Goal: Task Accomplishment & Management: Manage account settings

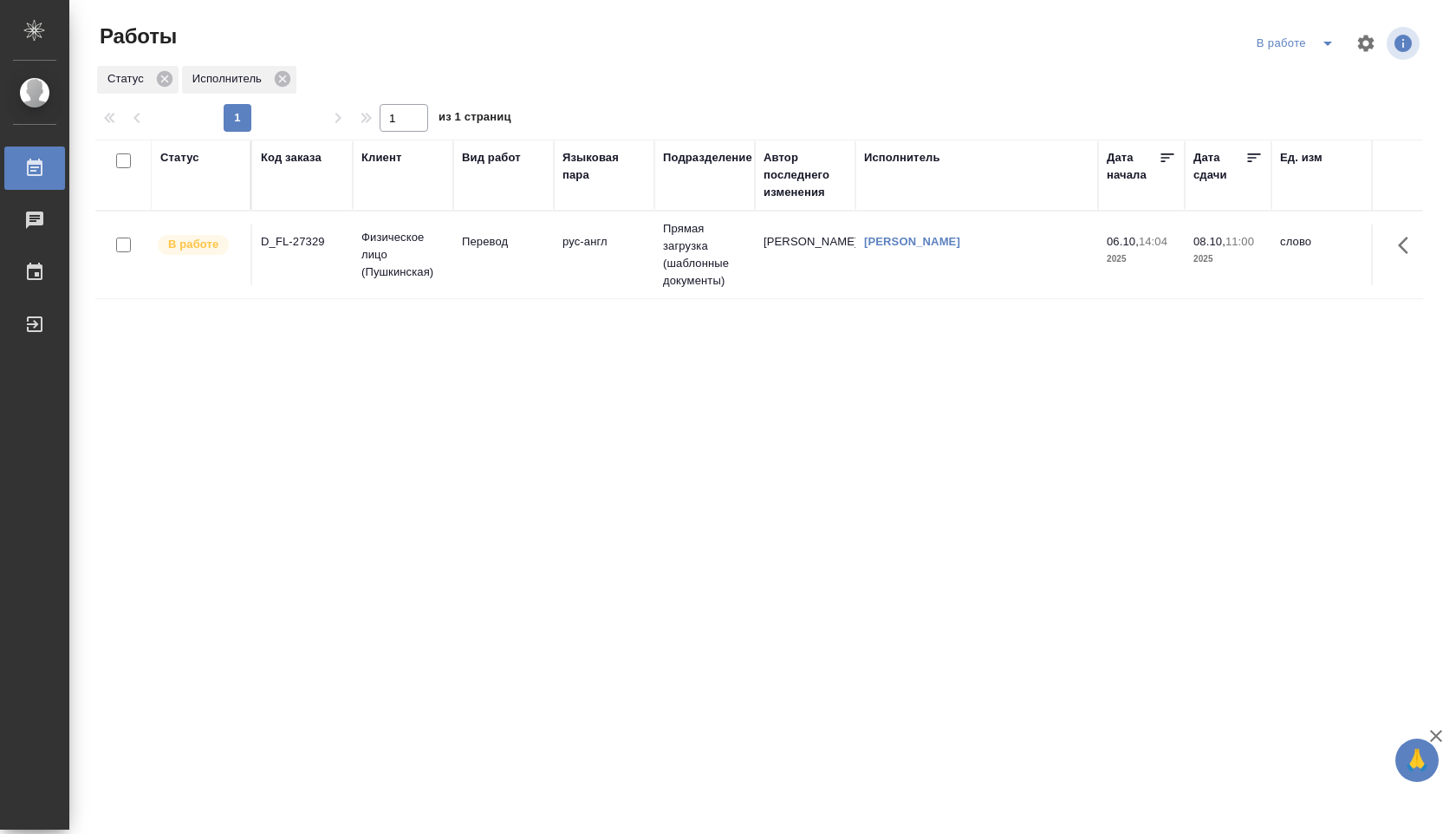
click at [707, 249] on td "Прямая загрузка (шаблонные документы)" at bounding box center [704, 255] width 100 height 87
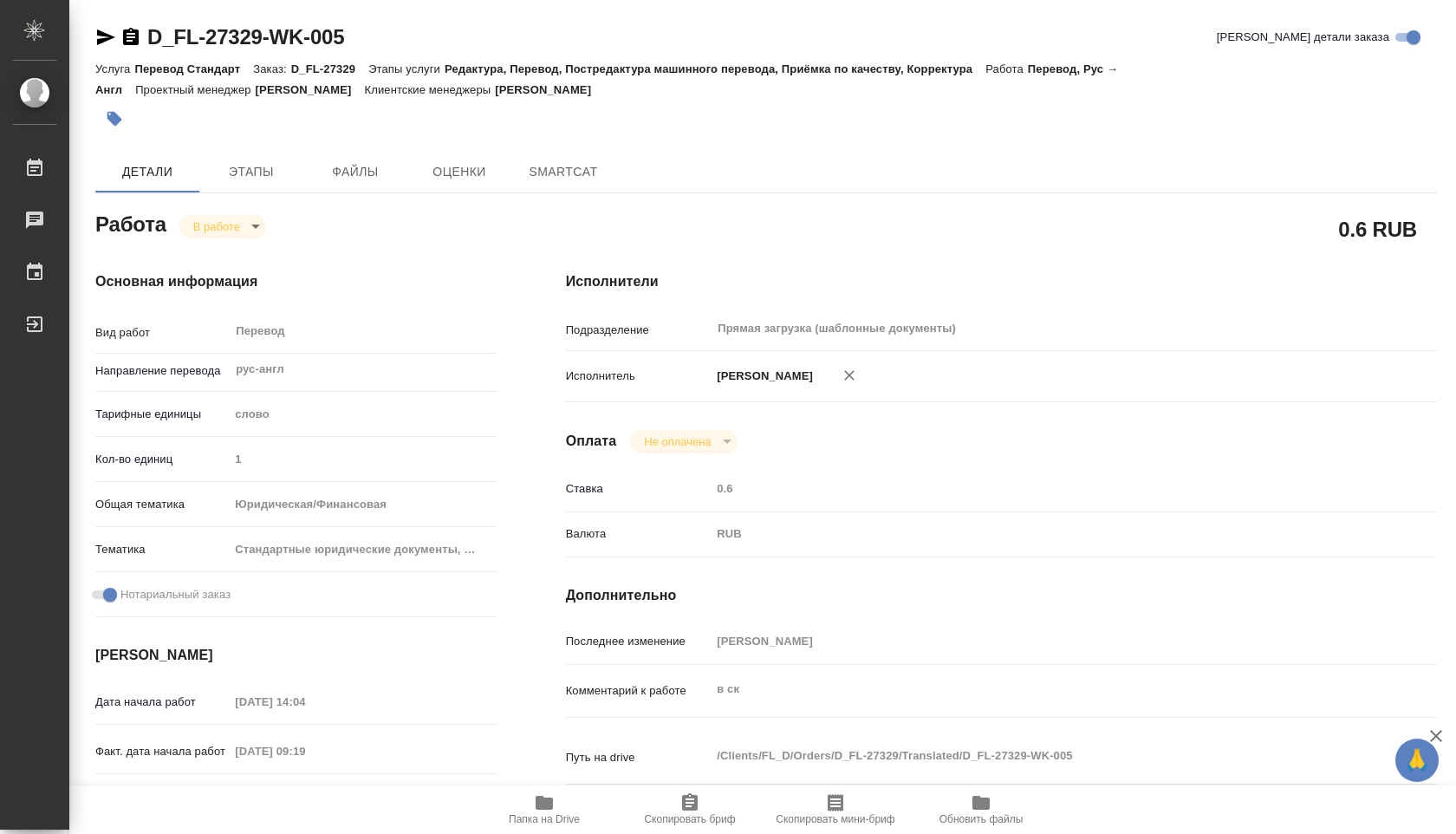
type textarea "x"
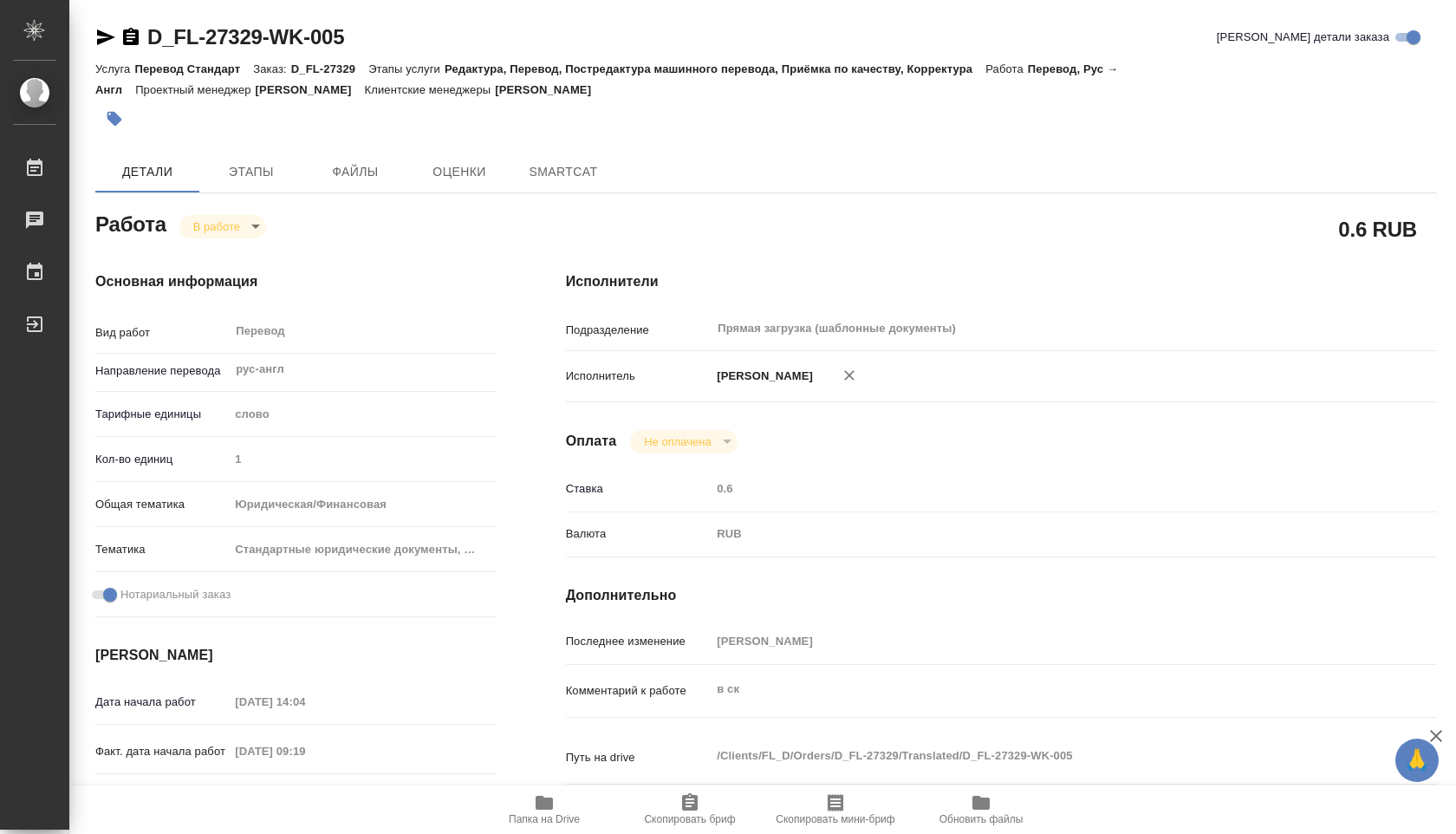
type textarea "x"
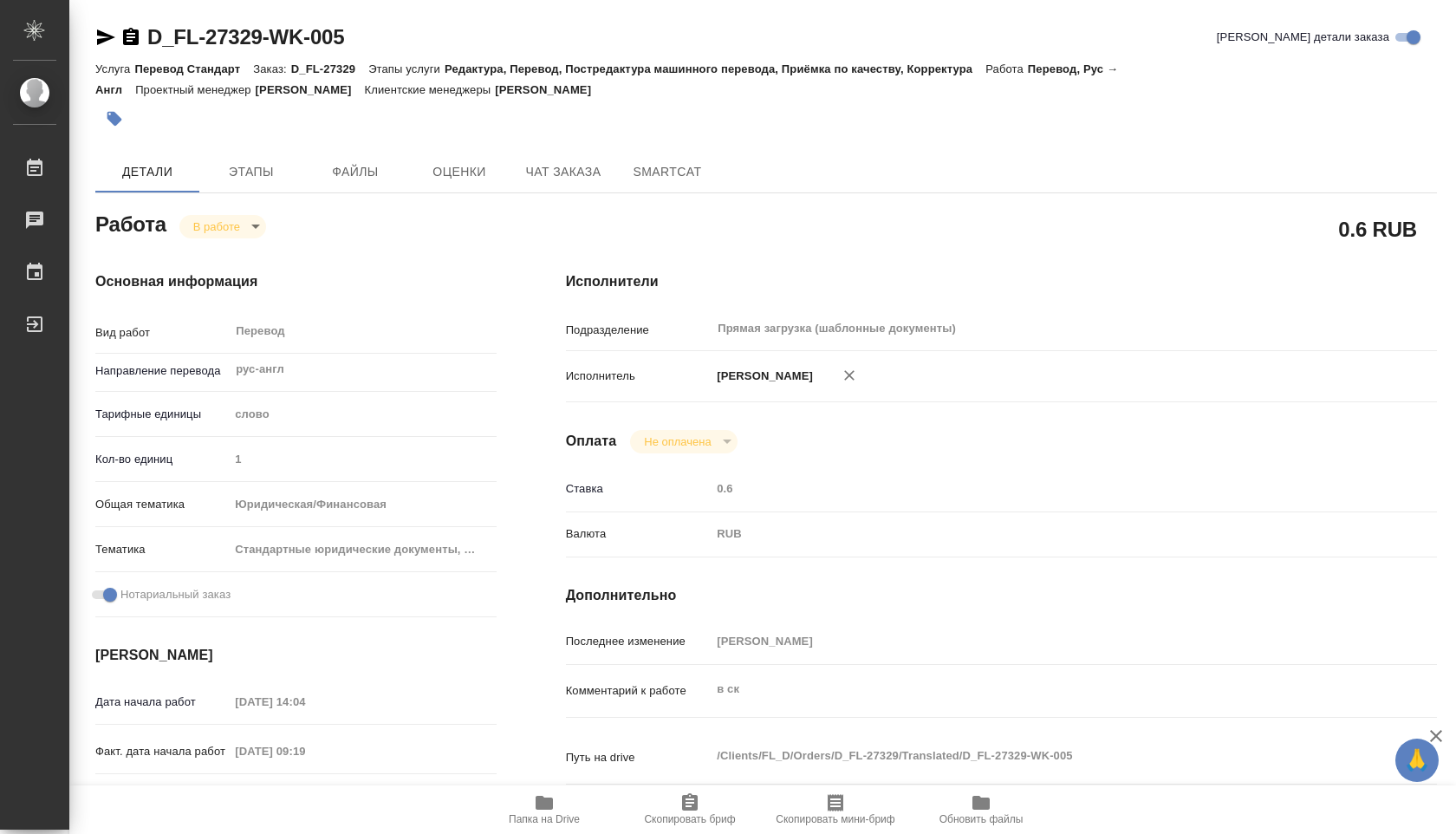
type textarea "x"
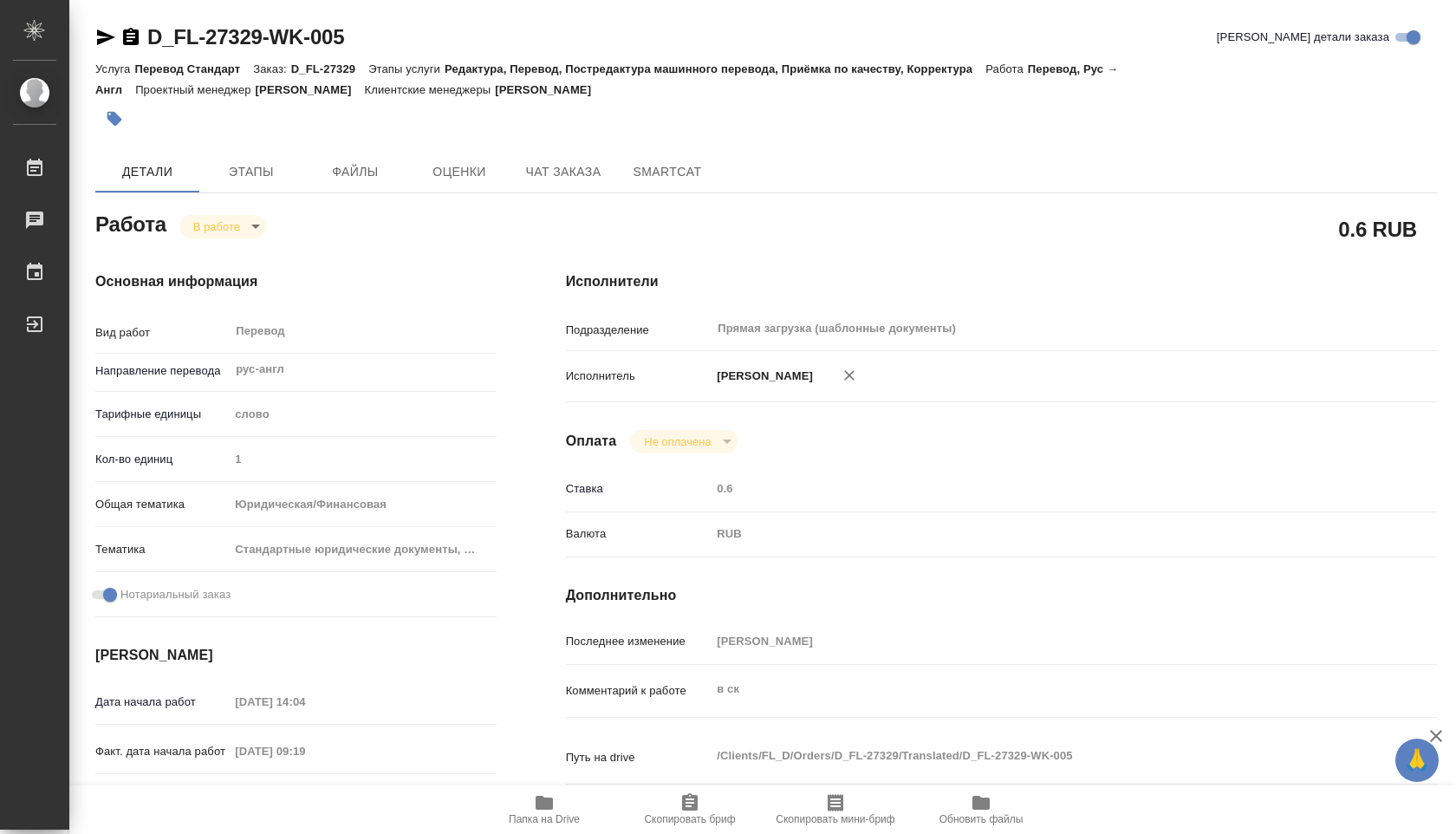
type textarea "x"
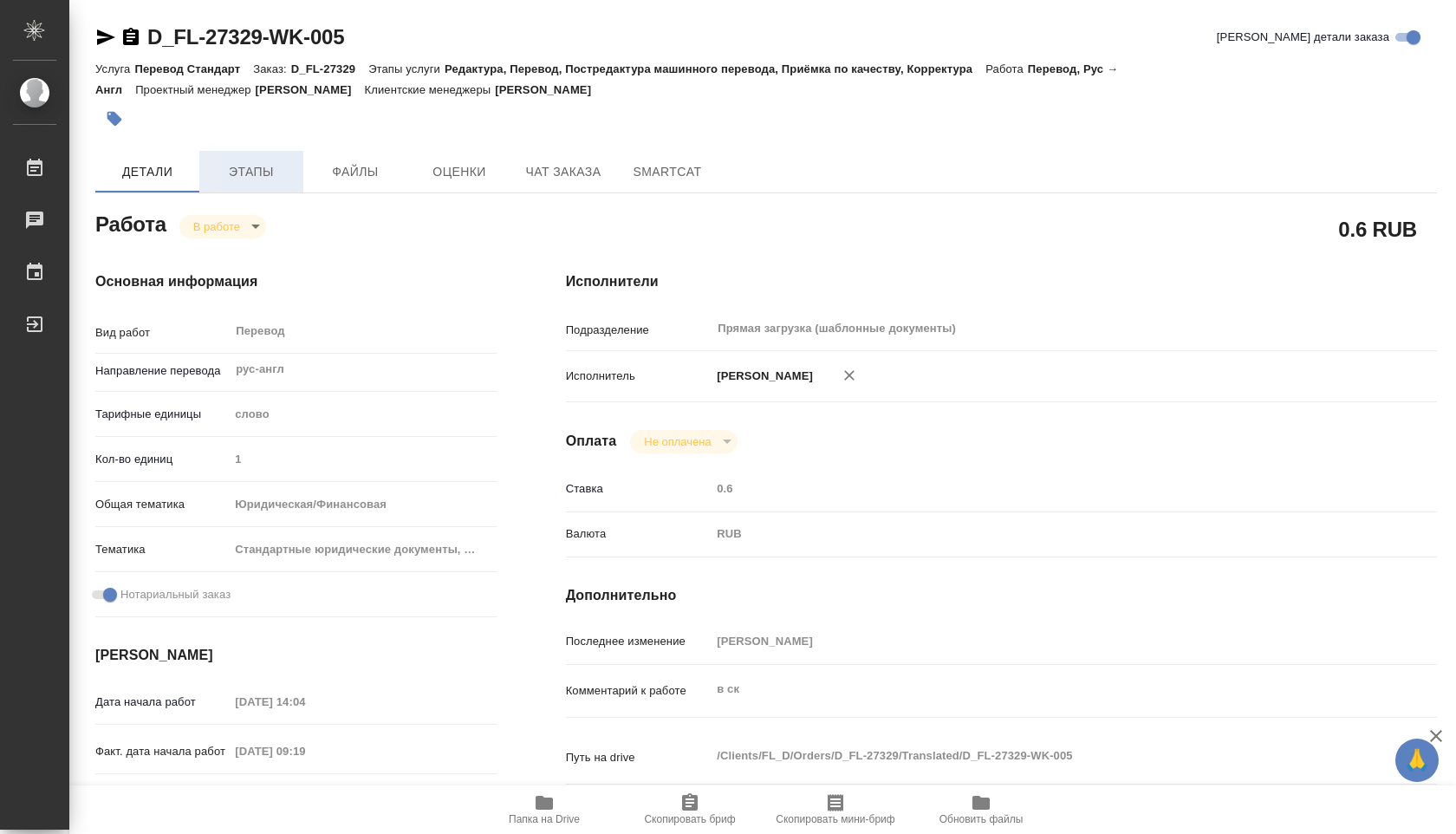
click at [286, 154] on button "Этапы" at bounding box center [251, 171] width 104 height 42
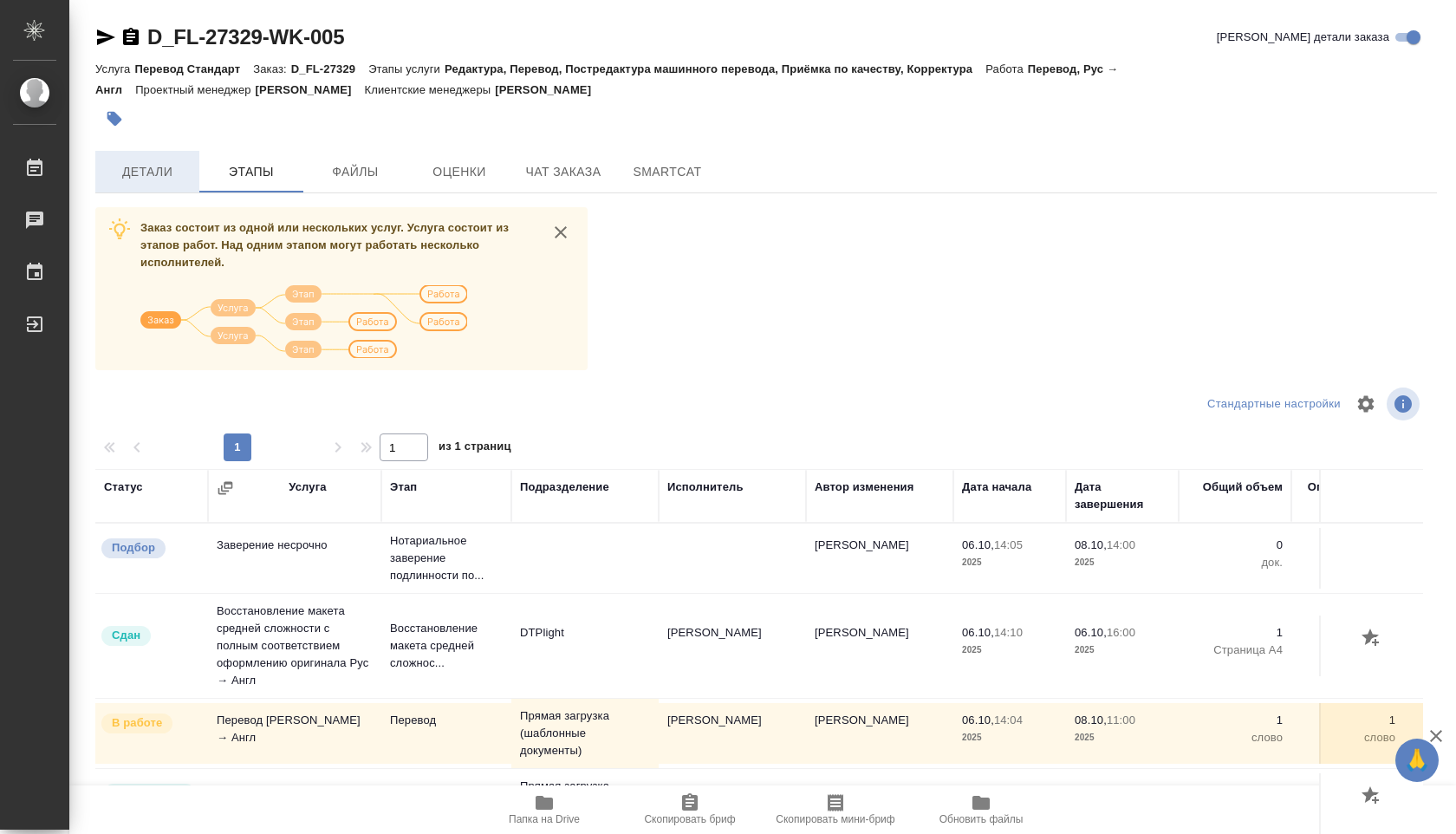
click at [163, 186] on button "Детали" at bounding box center [147, 171] width 104 height 42
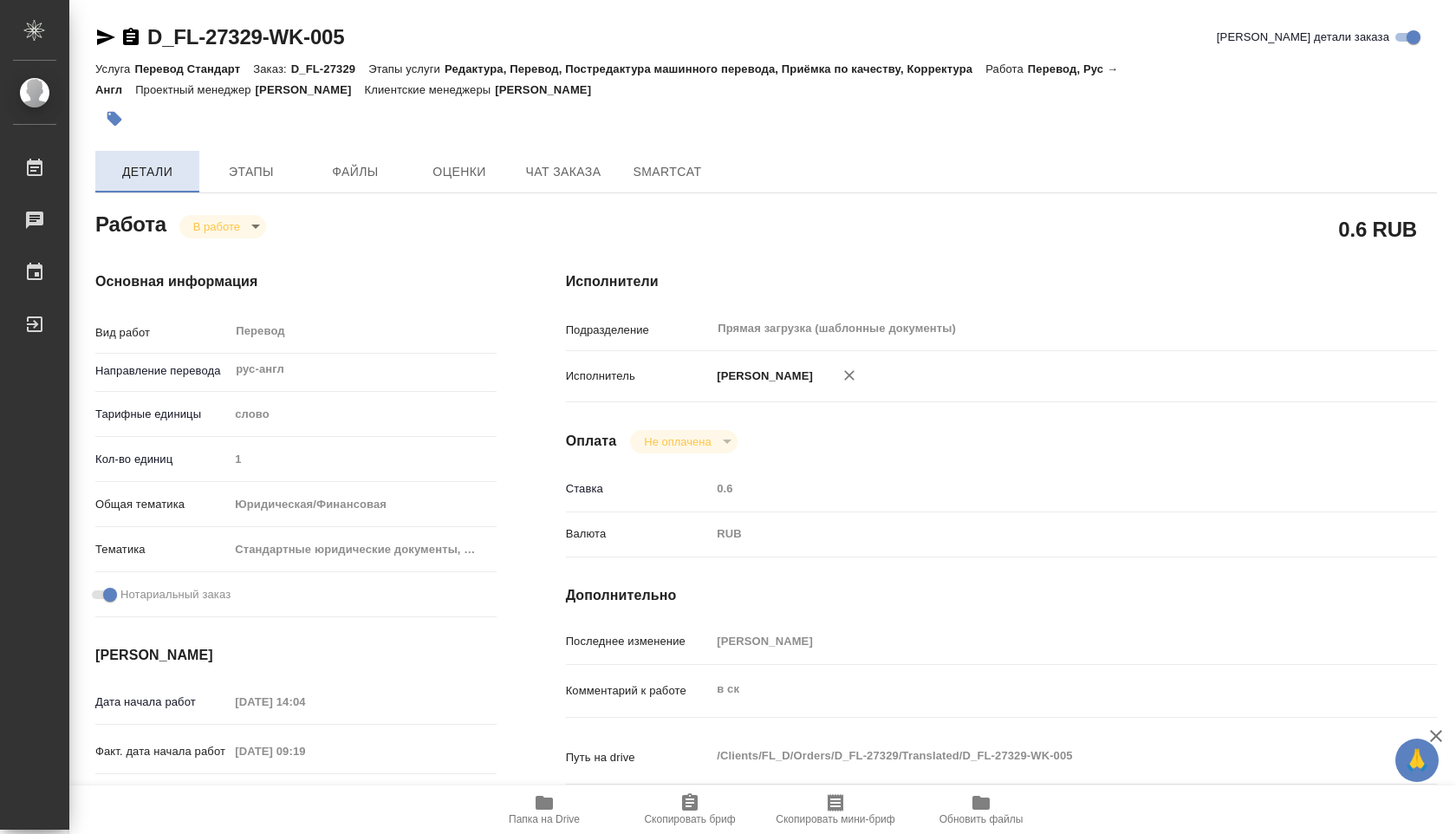
type textarea "x"
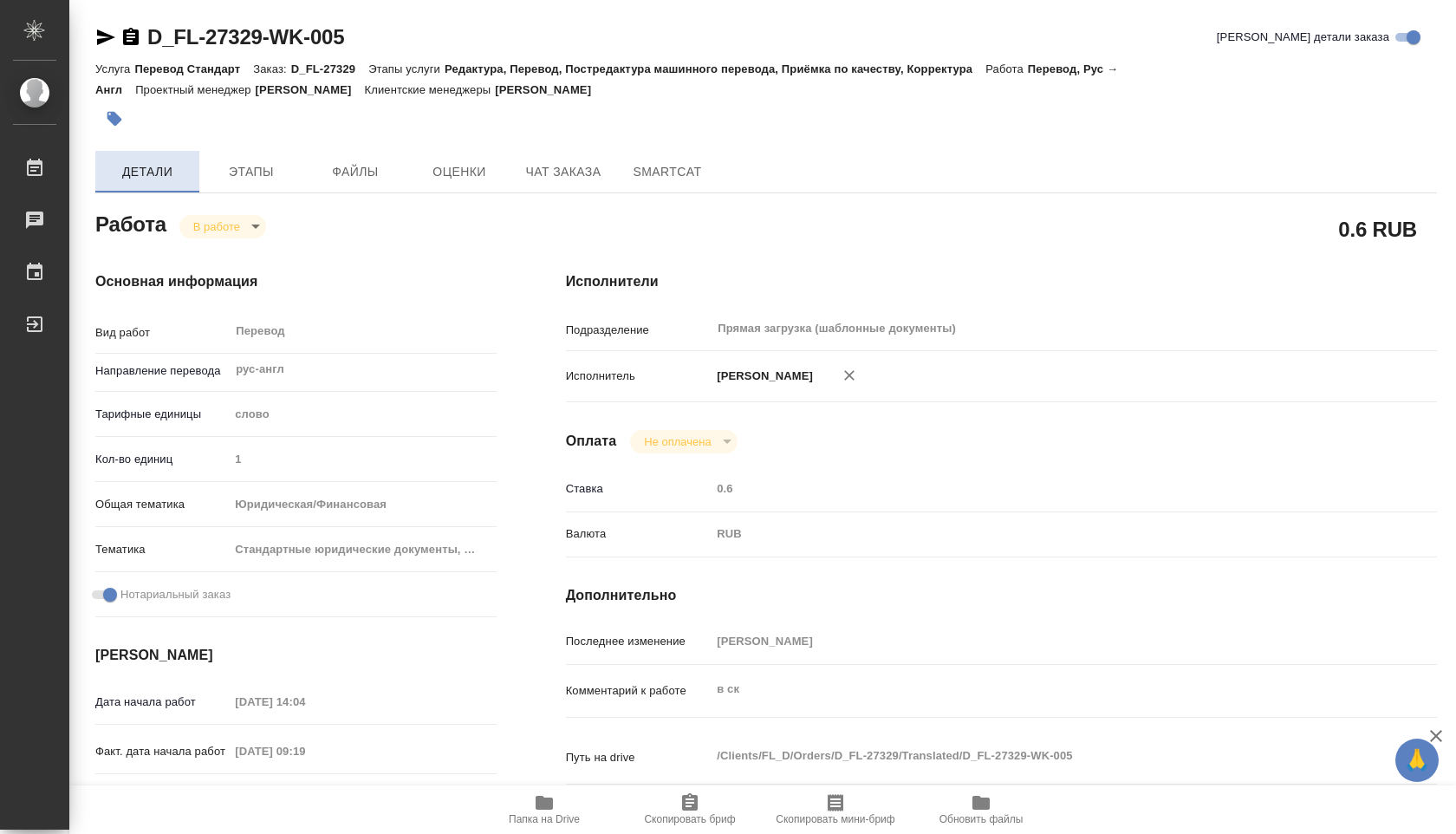
type textarea "x"
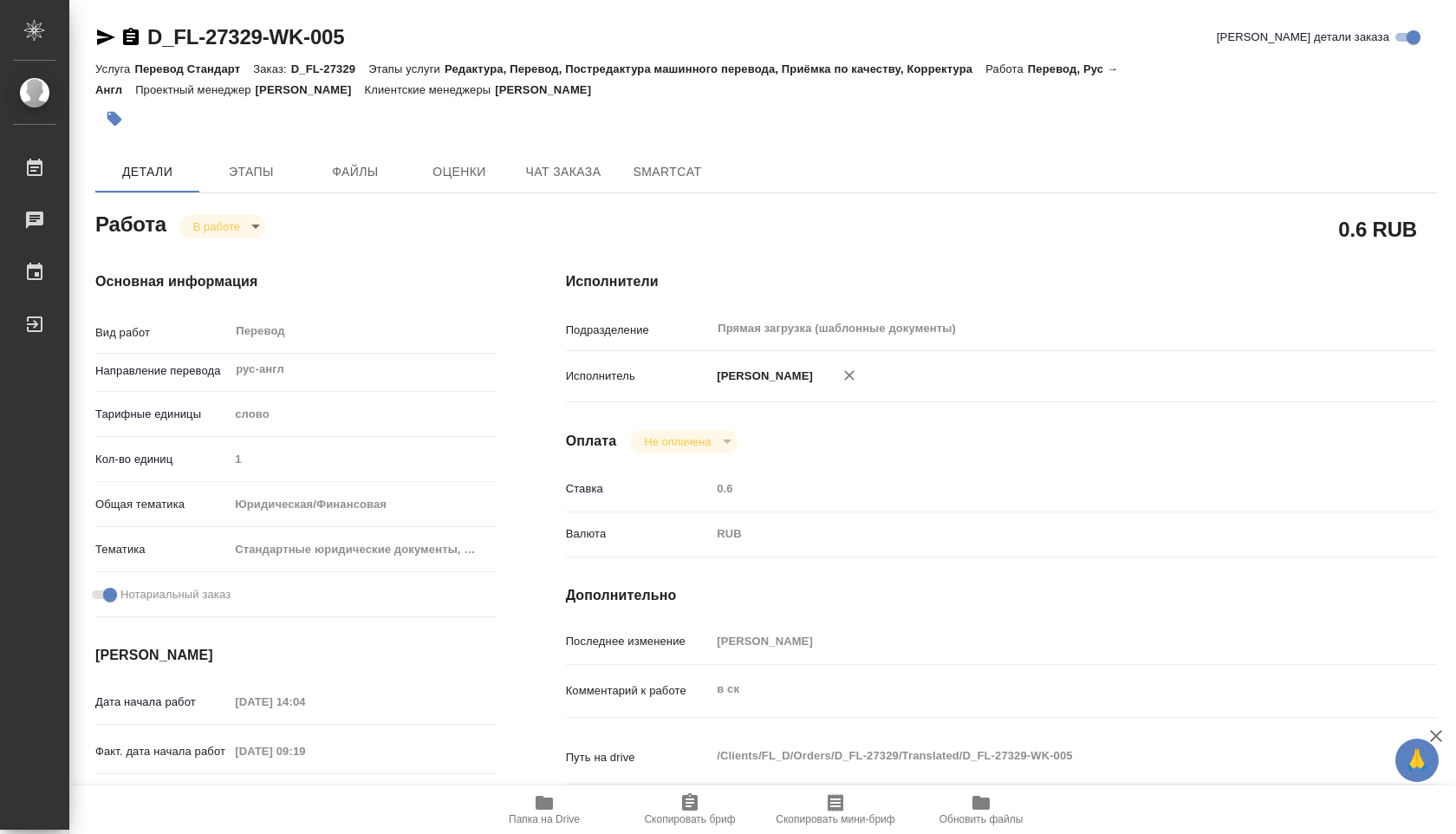
type textarea "x"
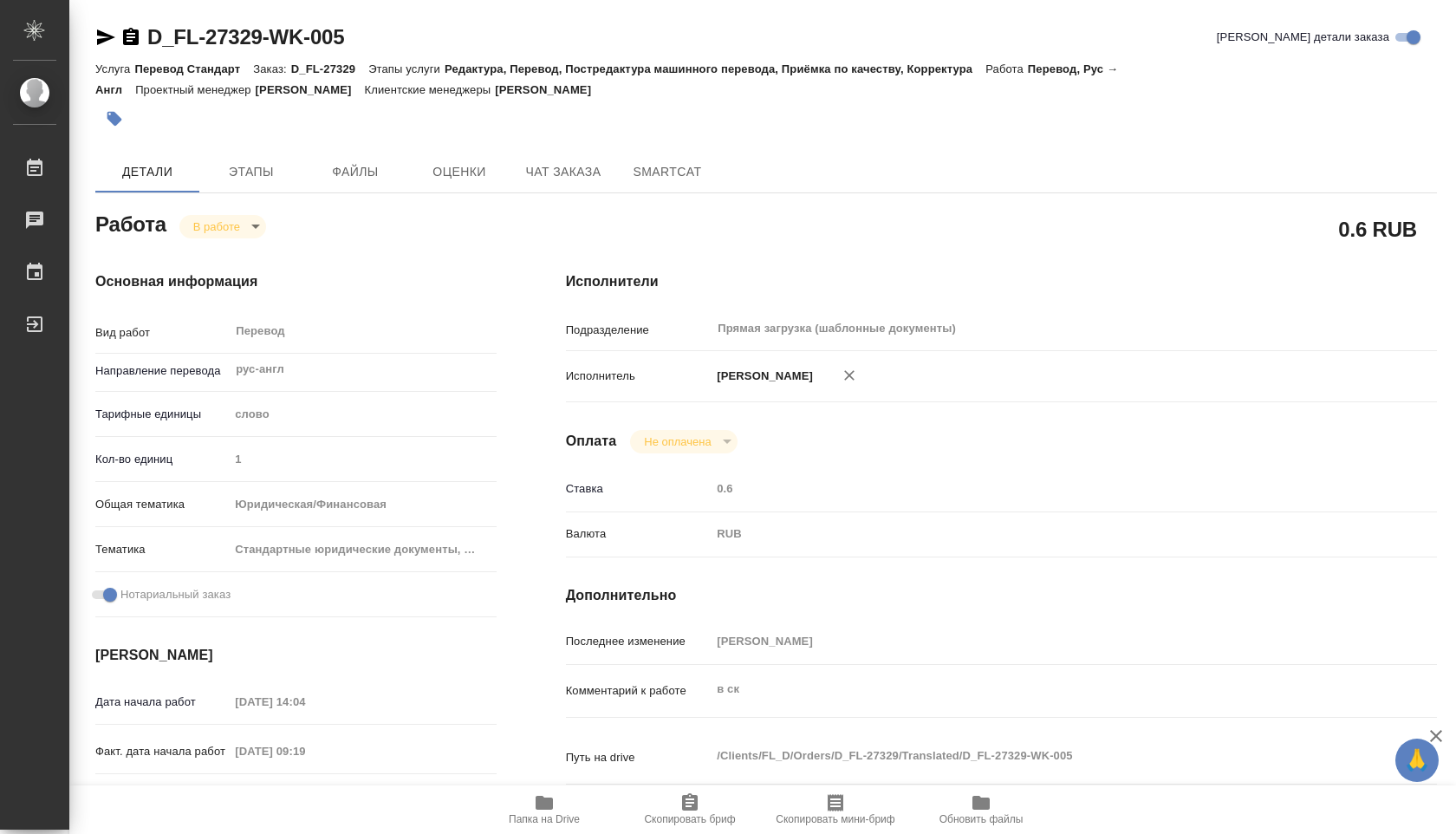
click at [541, 802] on icon "button" at bounding box center [544, 802] width 17 height 14
click at [544, 802] on icon "button" at bounding box center [544, 802] width 17 height 14
click at [298, 166] on button "Этапы" at bounding box center [251, 171] width 104 height 42
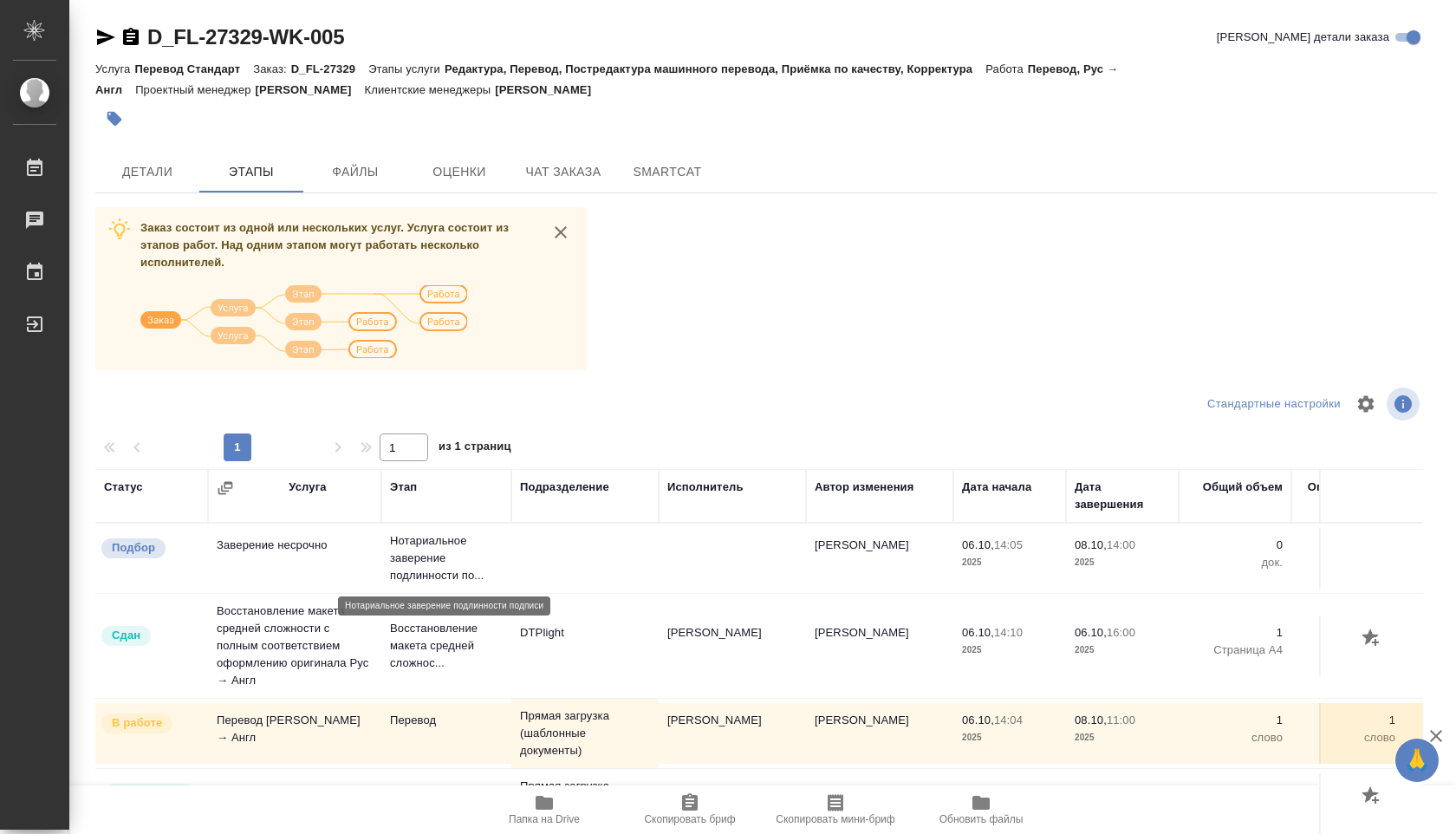
scroll to position [69, 0]
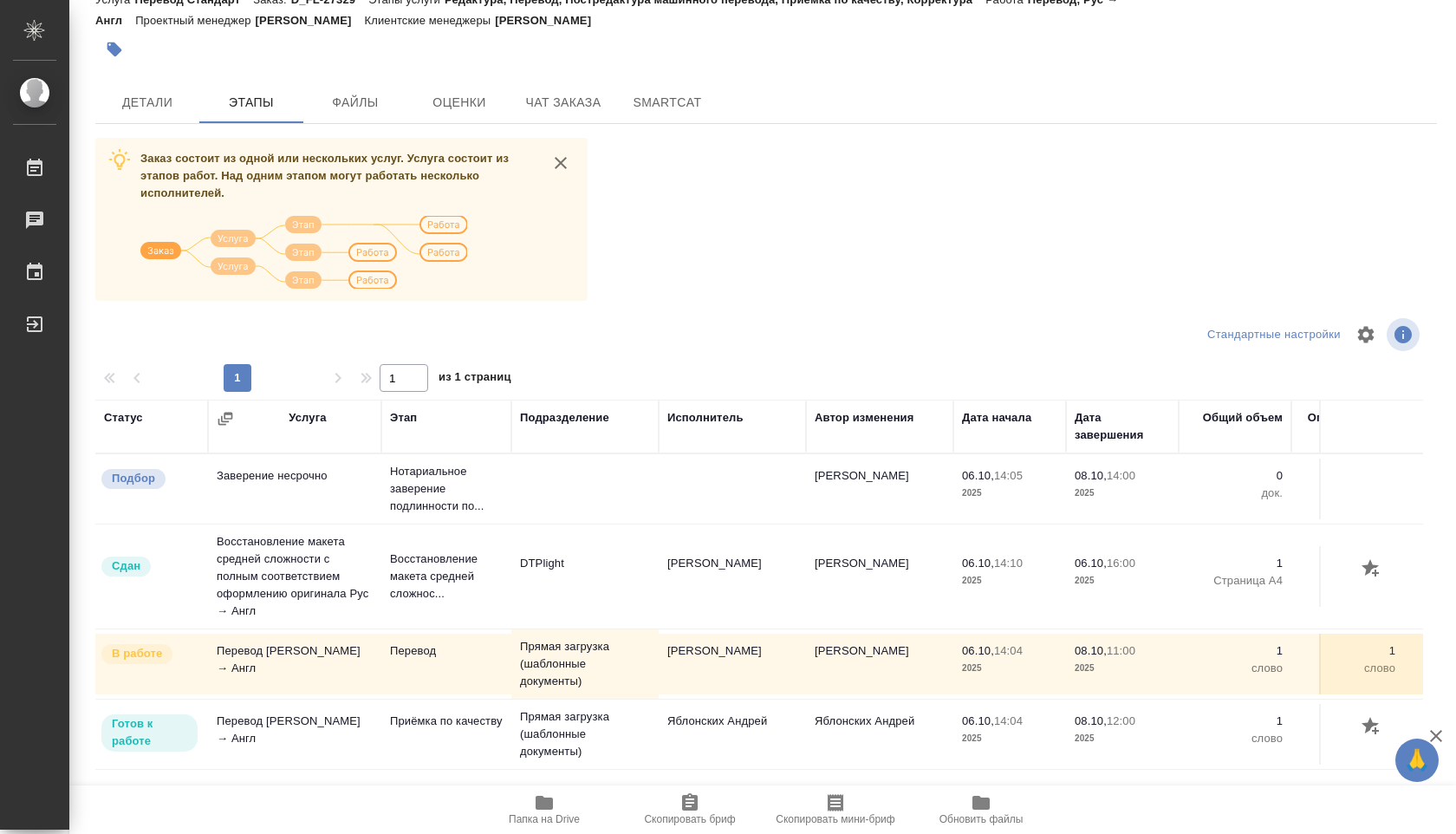
drag, startPoint x: 770, startPoint y: 722, endPoint x: 682, endPoint y: 722, distance: 88.0
click at [682, 722] on td "Яблонских Андрей" at bounding box center [733, 734] width 148 height 60
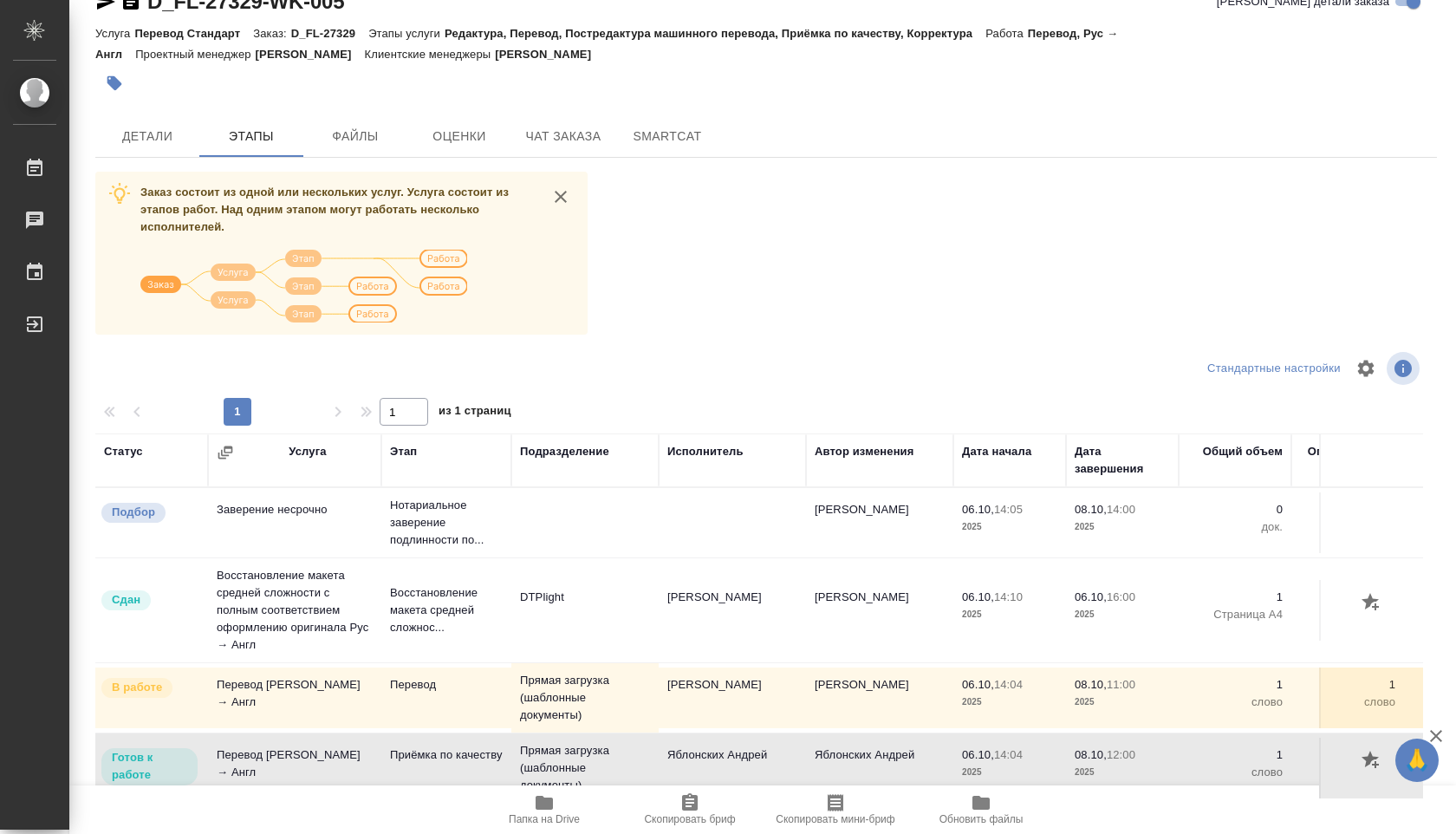
scroll to position [50, 0]
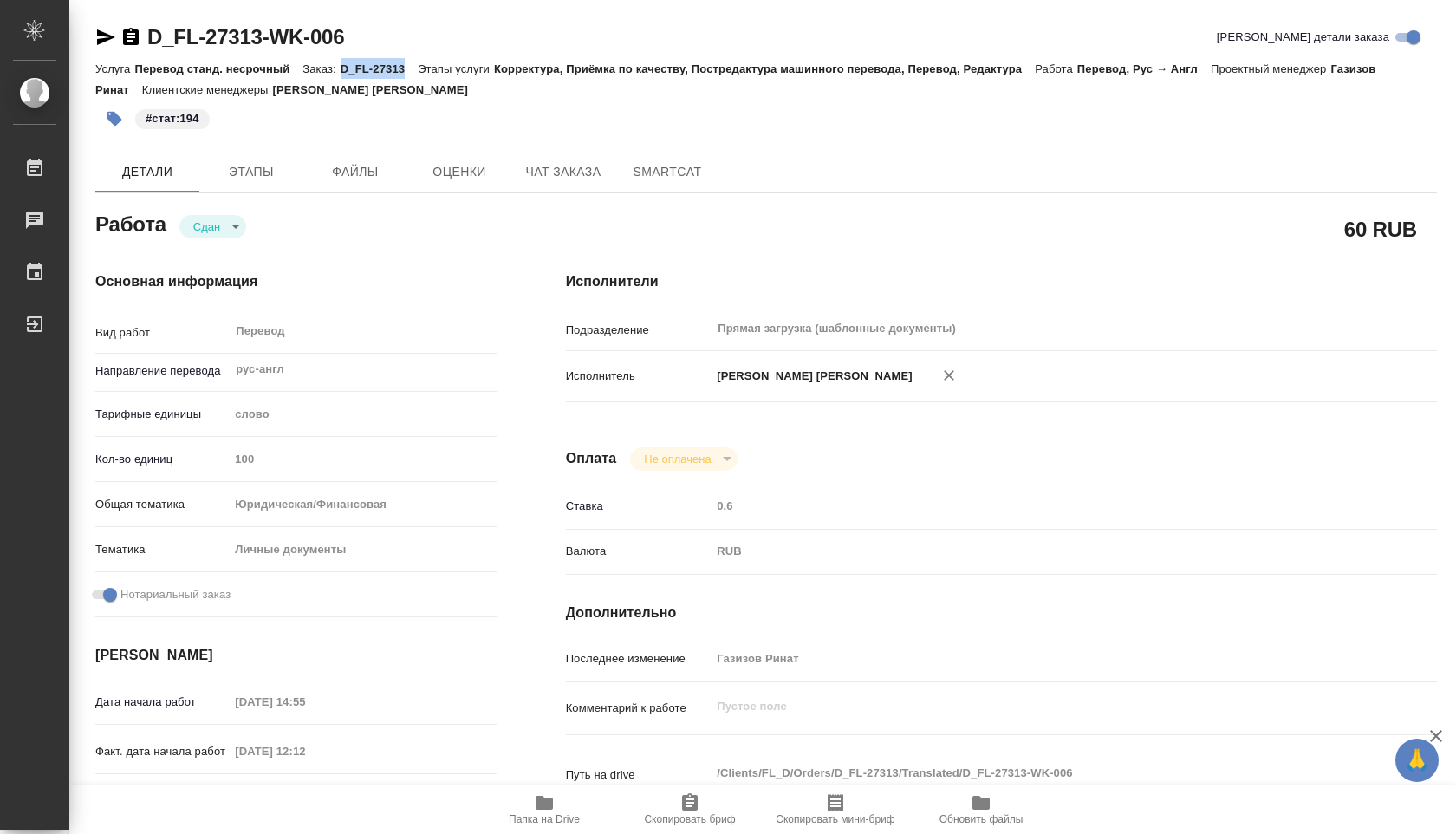
drag, startPoint x: 345, startPoint y: 73, endPoint x: 408, endPoint y: 75, distance: 63.0
click at [408, 75] on p "D_FL-27313" at bounding box center [378, 68] width 77 height 13
copy p "D_FL-27313"
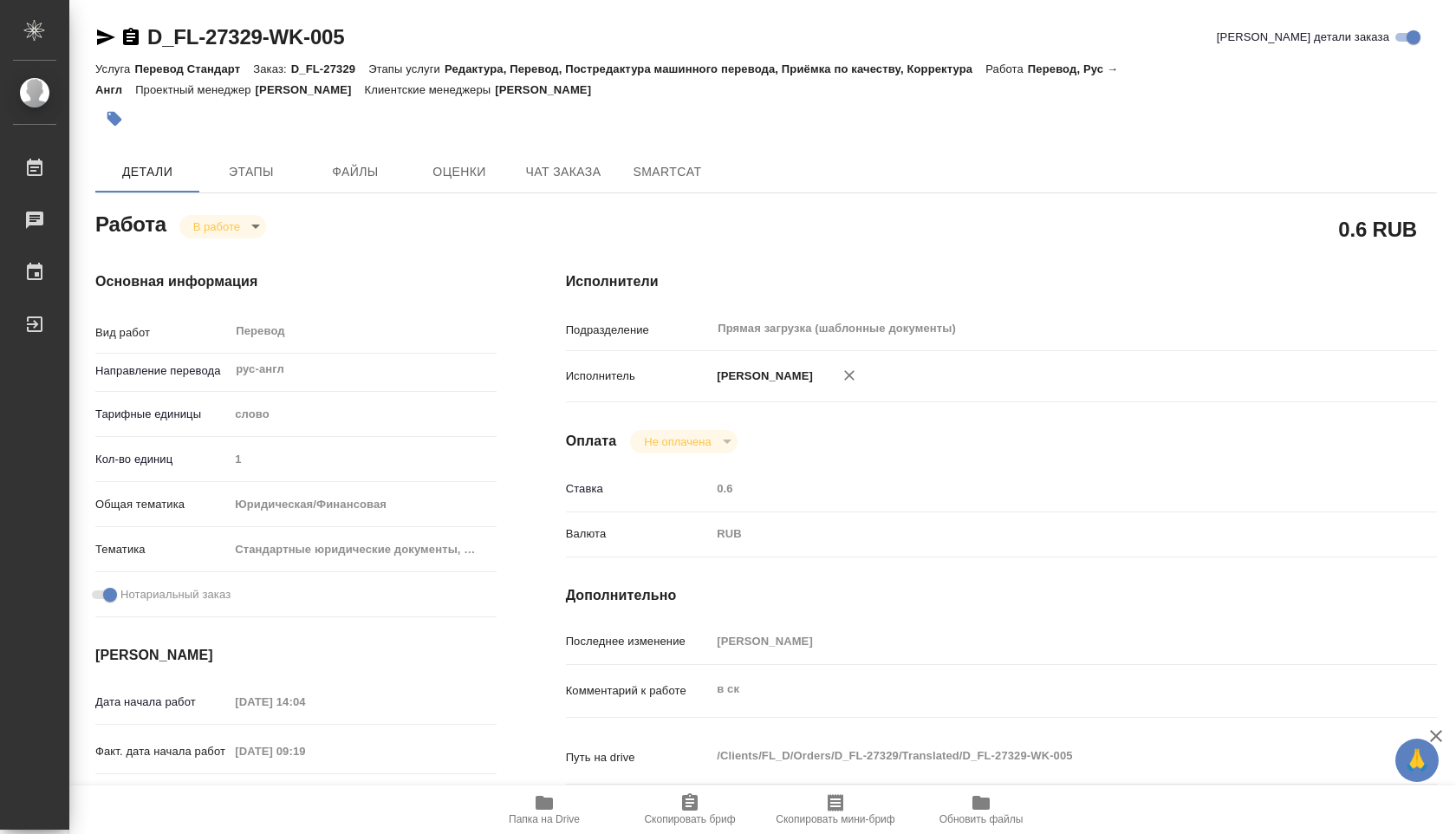
click at [572, 817] on span "Папка на Drive" at bounding box center [543, 818] width 71 height 12
click at [252, 156] on button "Этапы" at bounding box center [251, 171] width 104 height 42
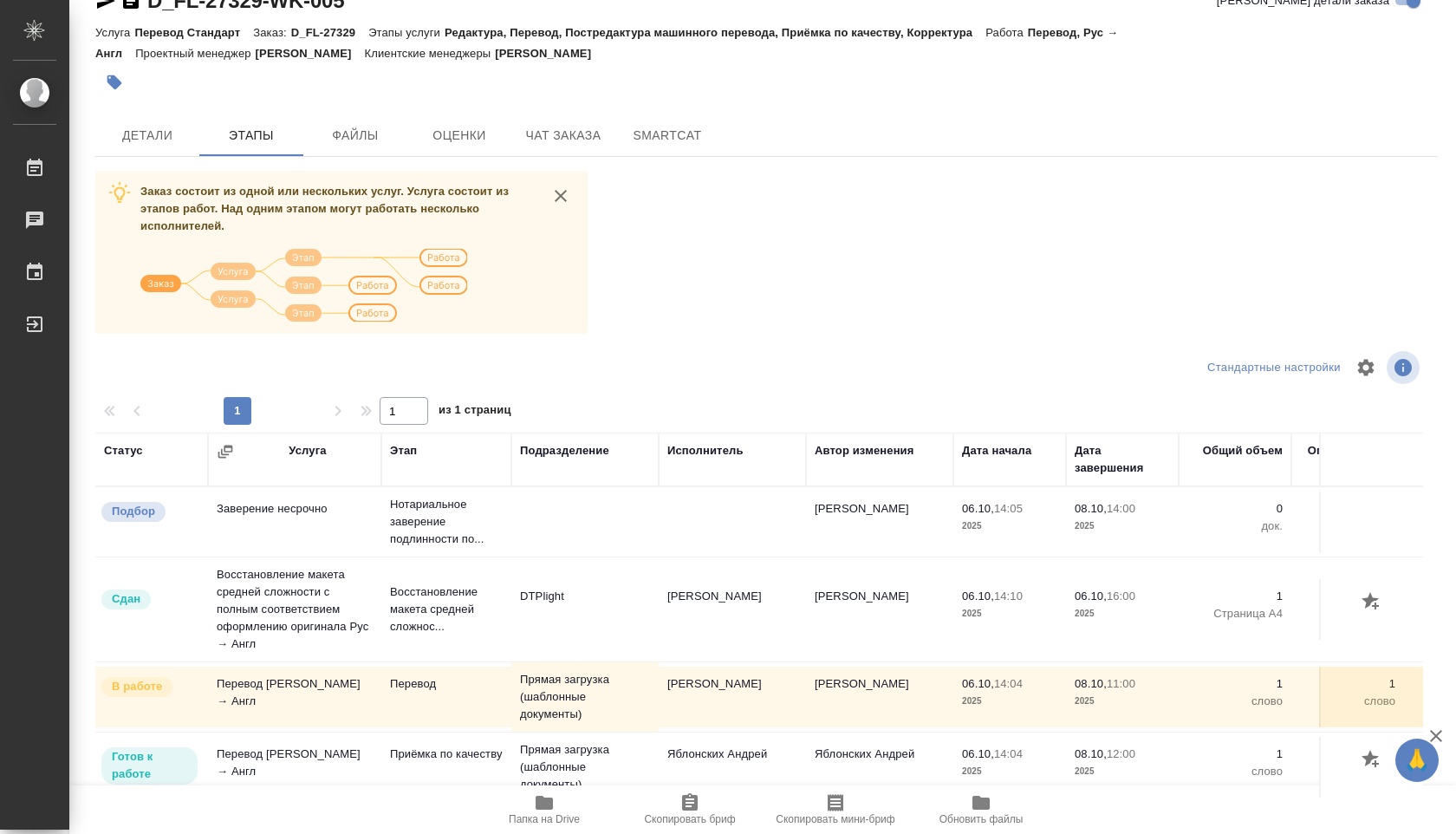
scroll to position [24, 0]
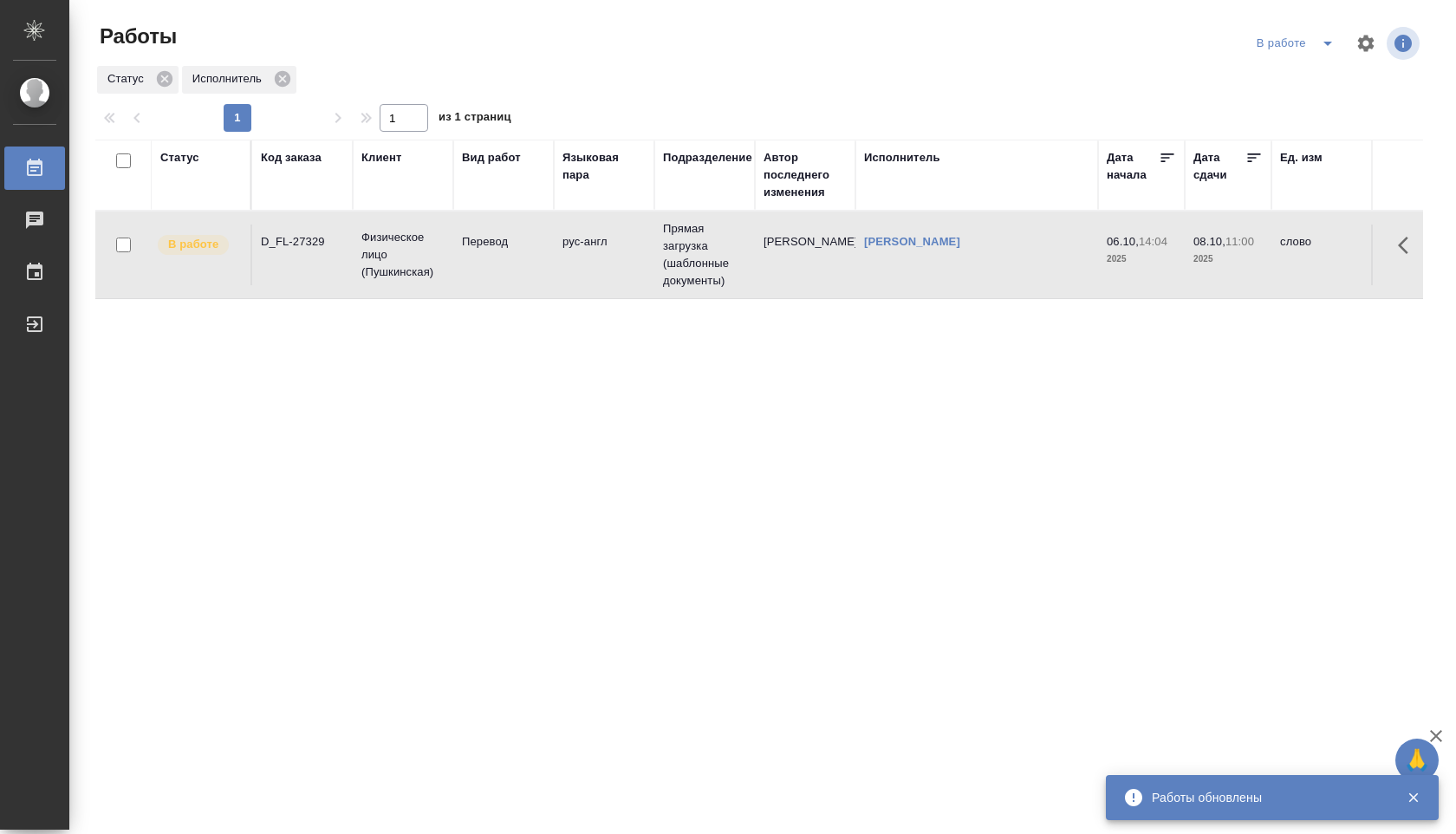
click at [1287, 45] on div "В работе" at bounding box center [1298, 43] width 92 height 28
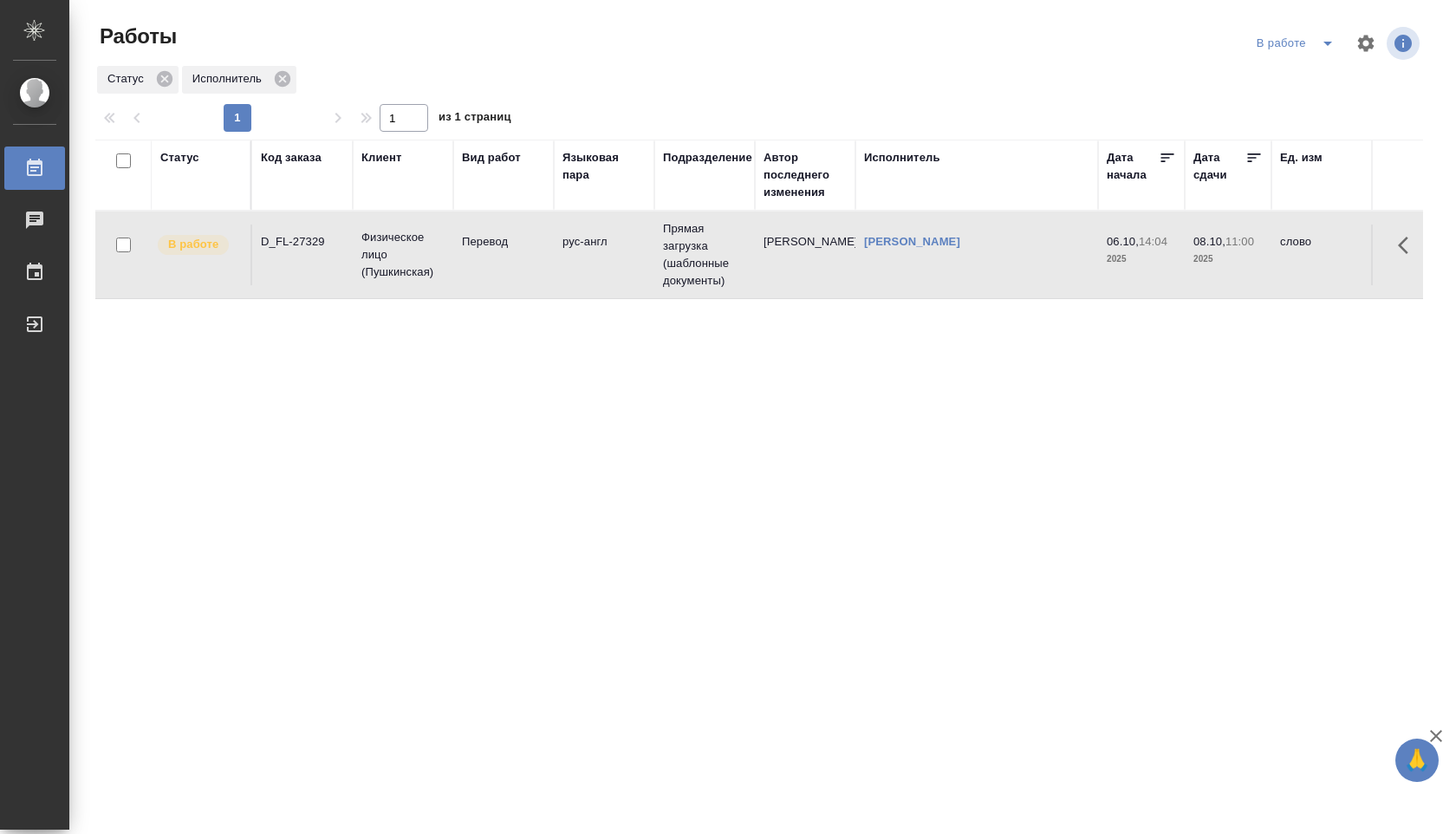
click at [1327, 45] on icon "split button" at bounding box center [1327, 44] width 9 height 4
click at [1304, 80] on li "Стандартные настройки" at bounding box center [1297, 78] width 166 height 28
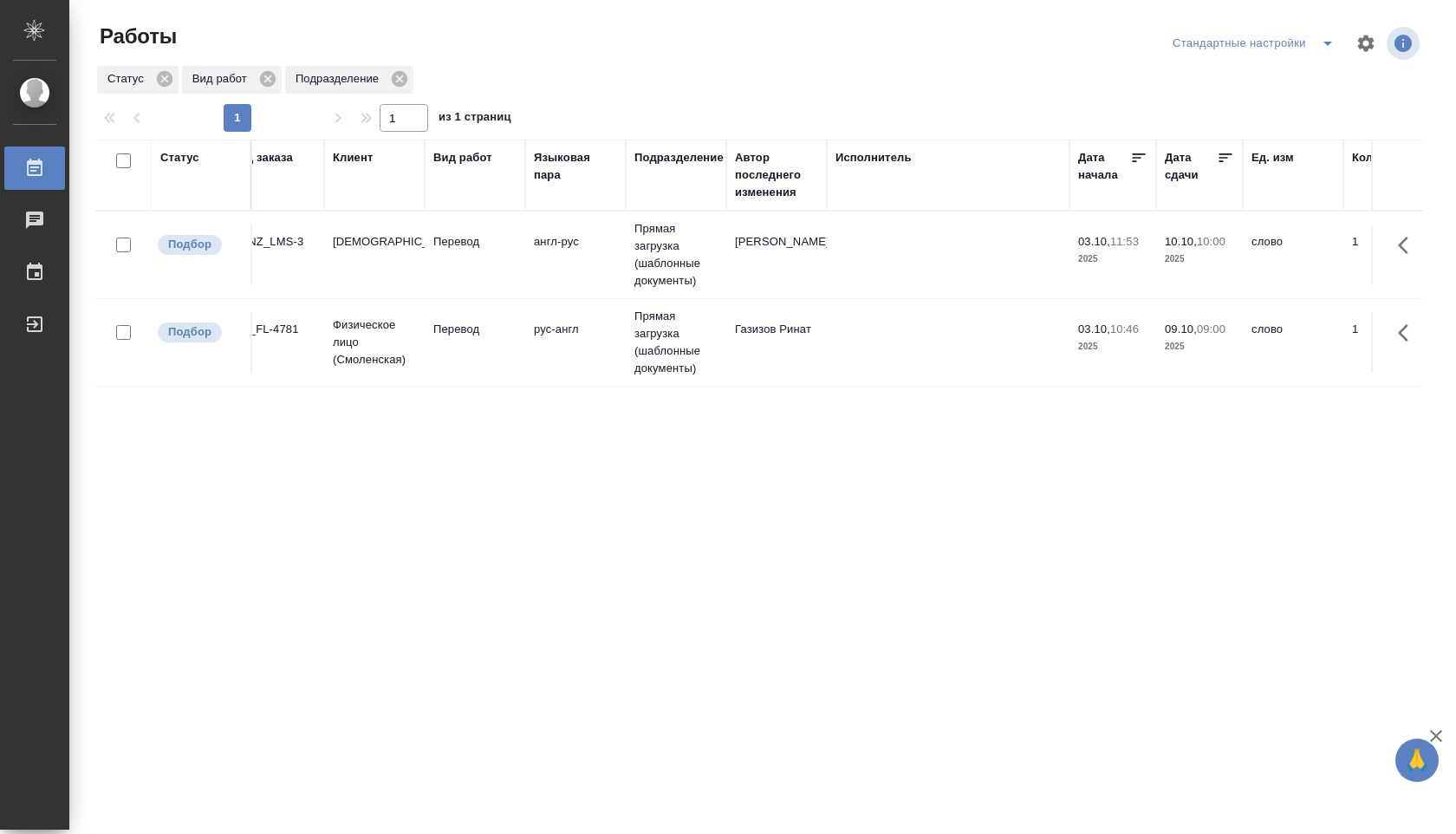
scroll to position [0, 17]
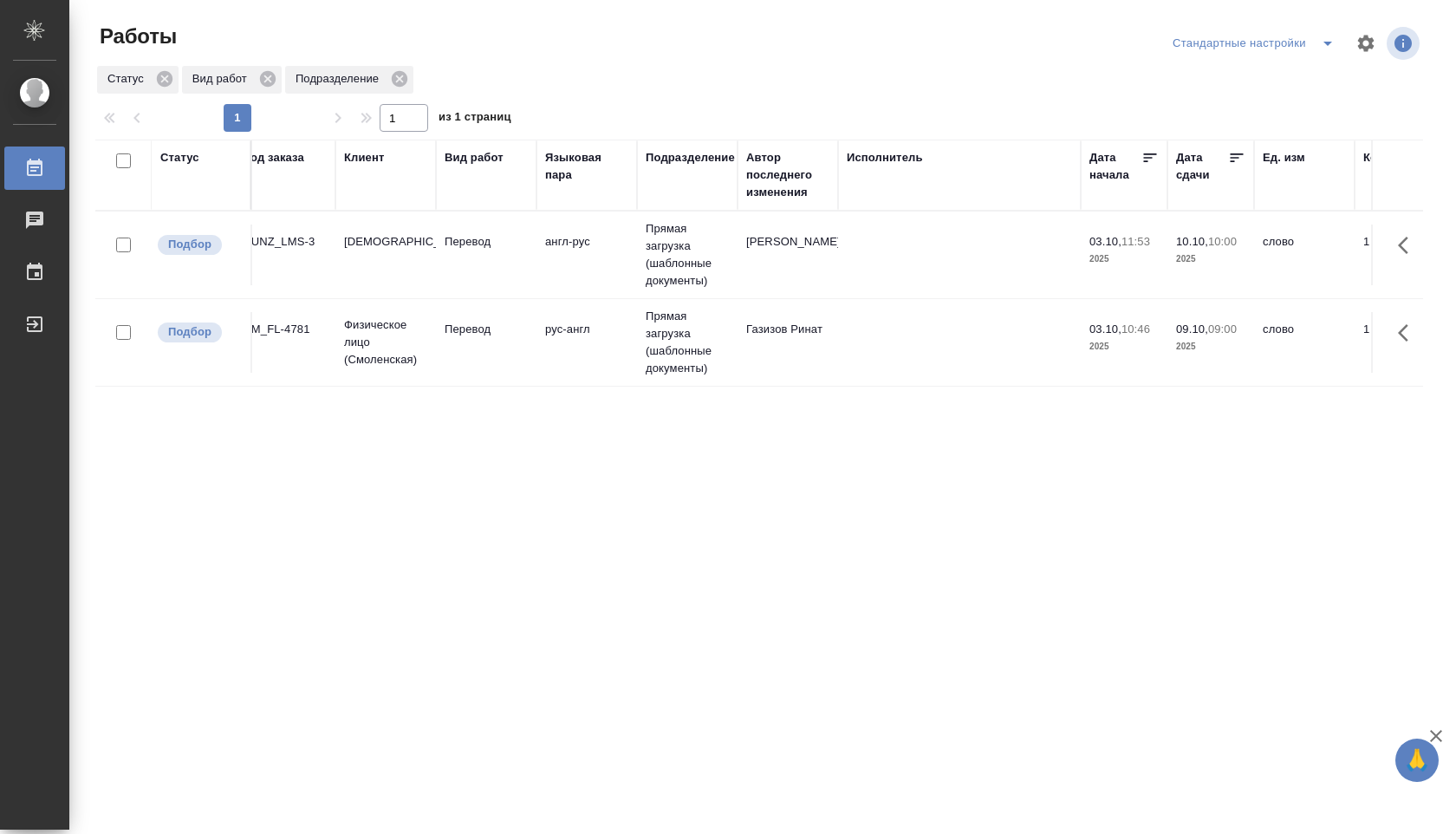
click at [849, 346] on td at bounding box center [959, 342] width 243 height 60
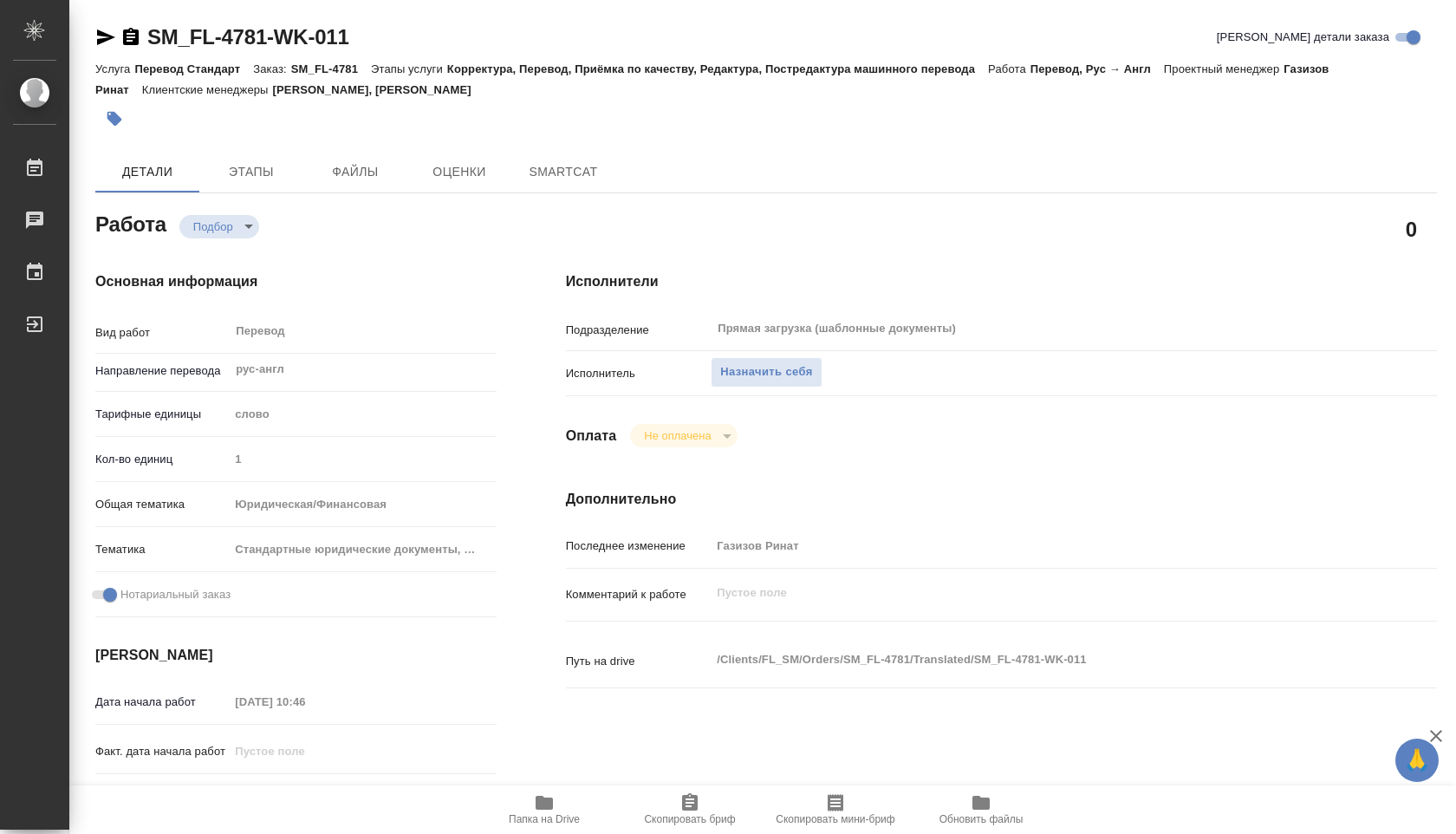
type textarea "x"
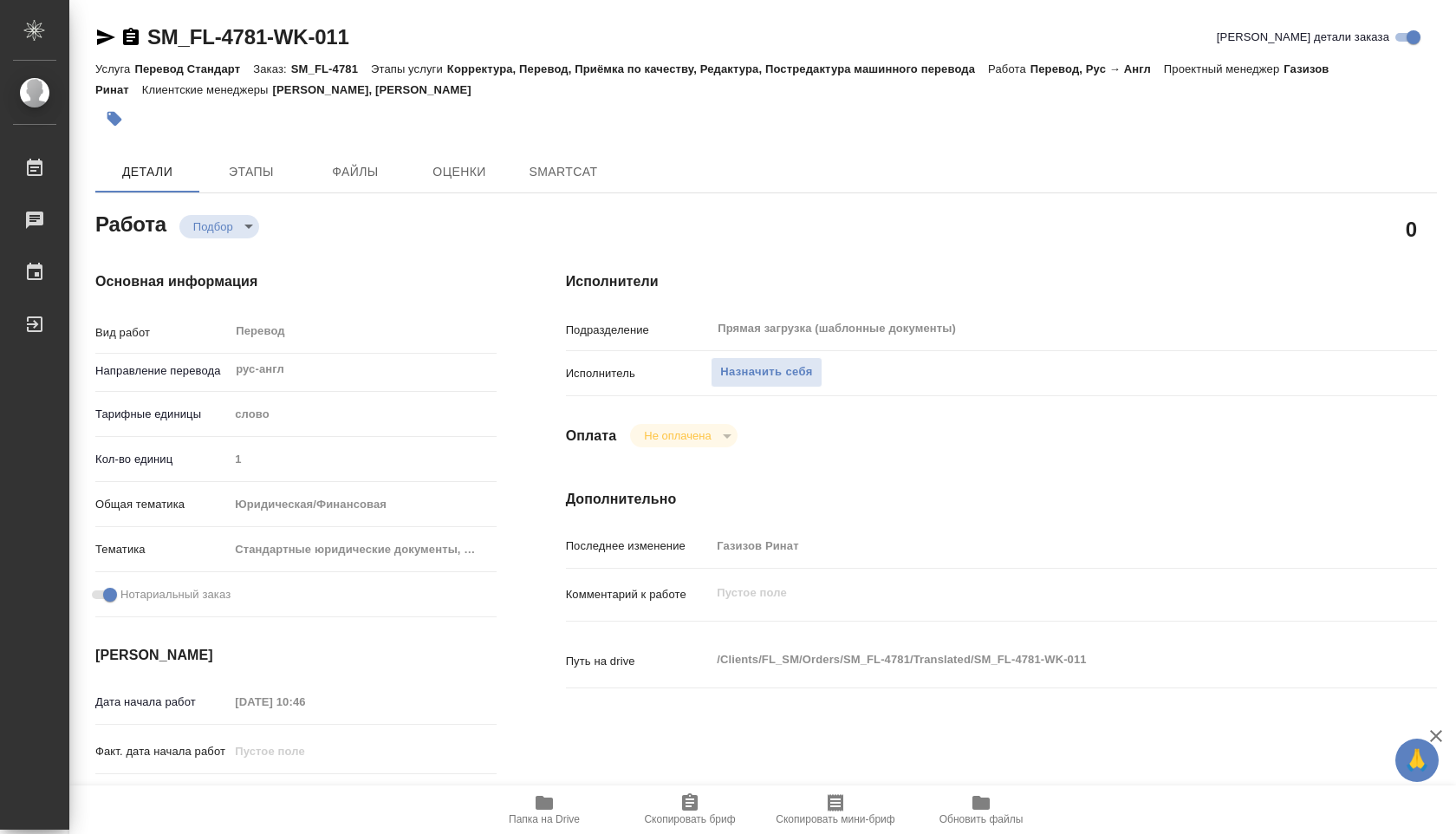
type textarea "x"
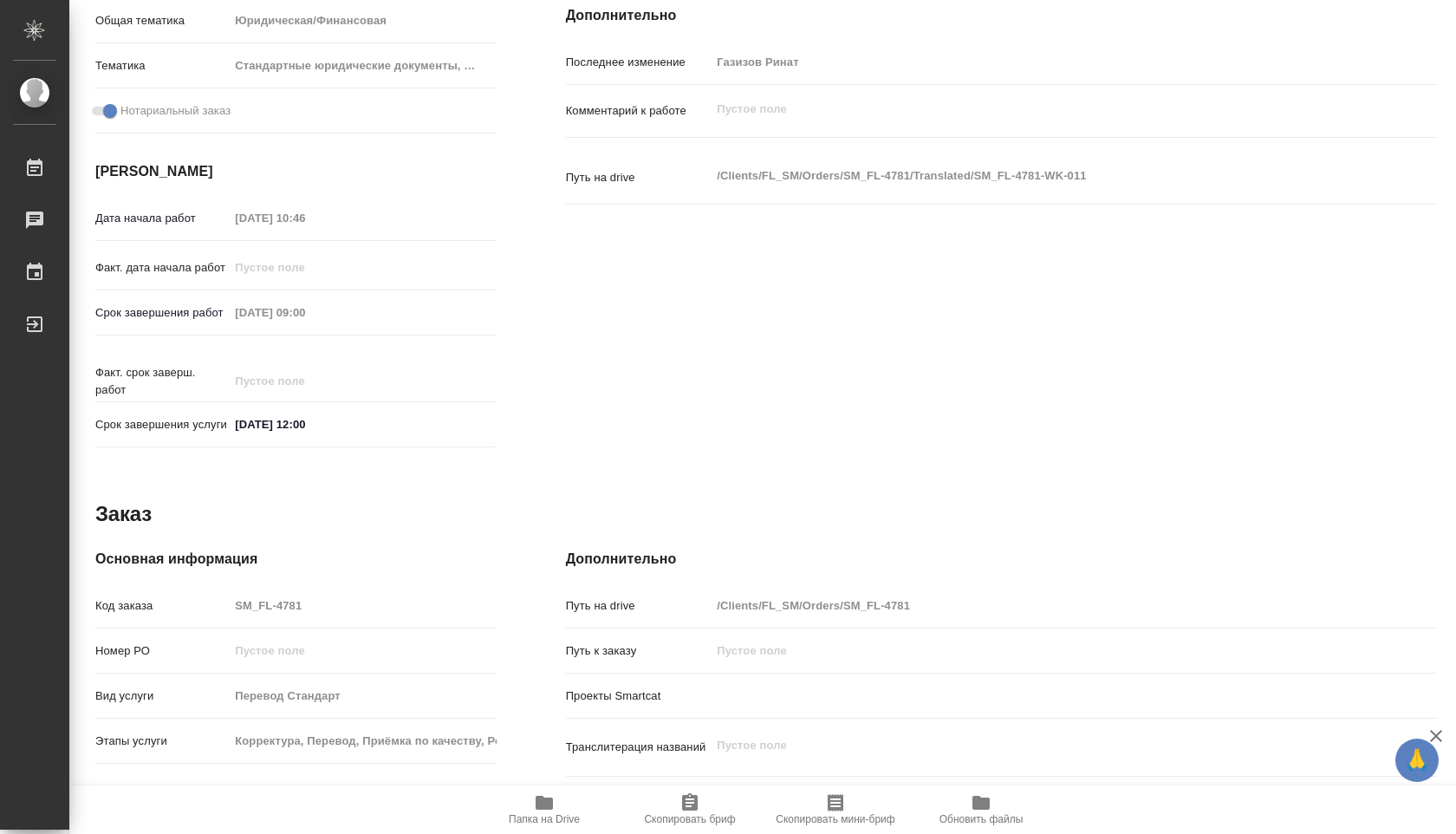
type textarea "x"
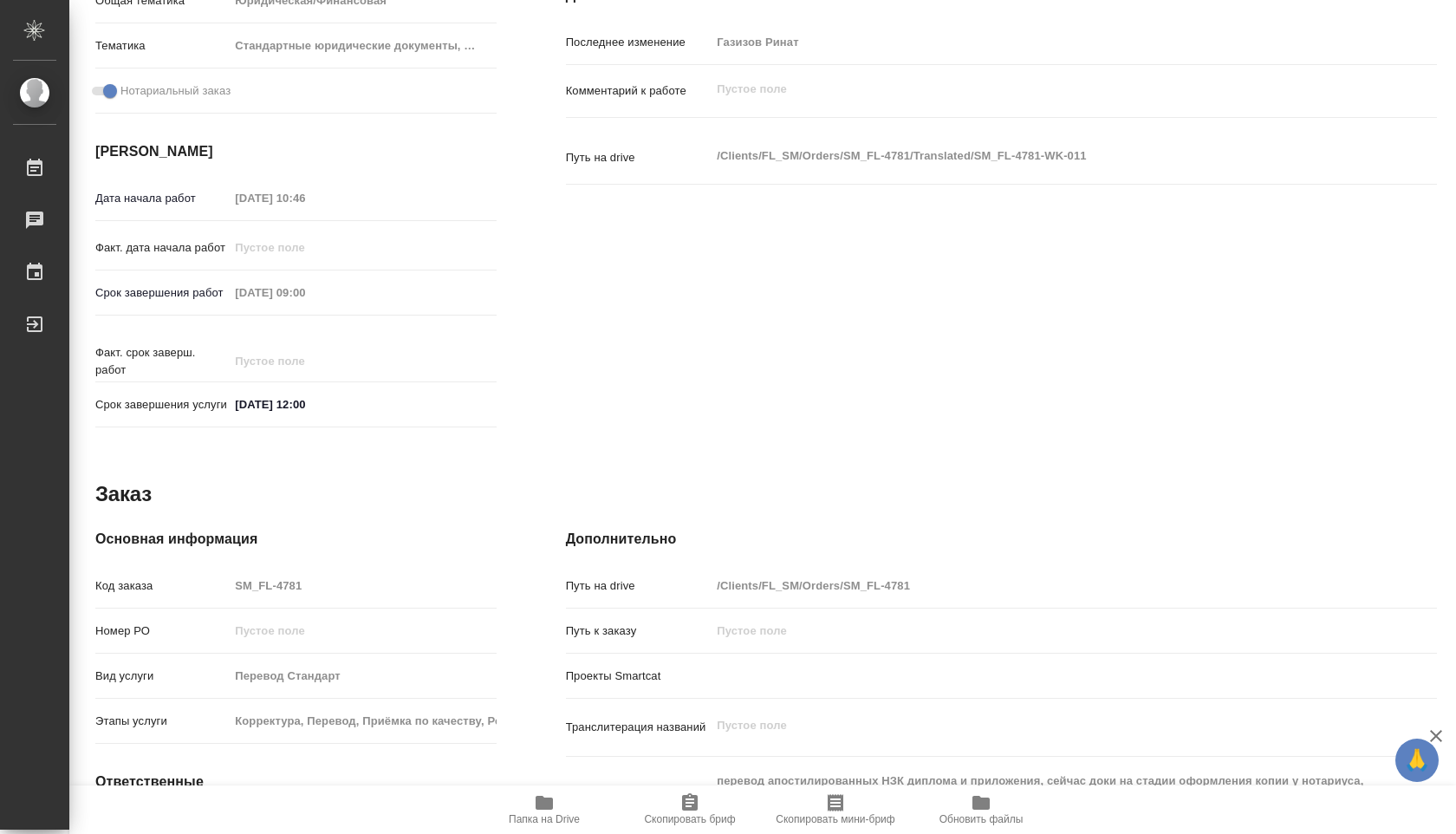
scroll to position [679, 0]
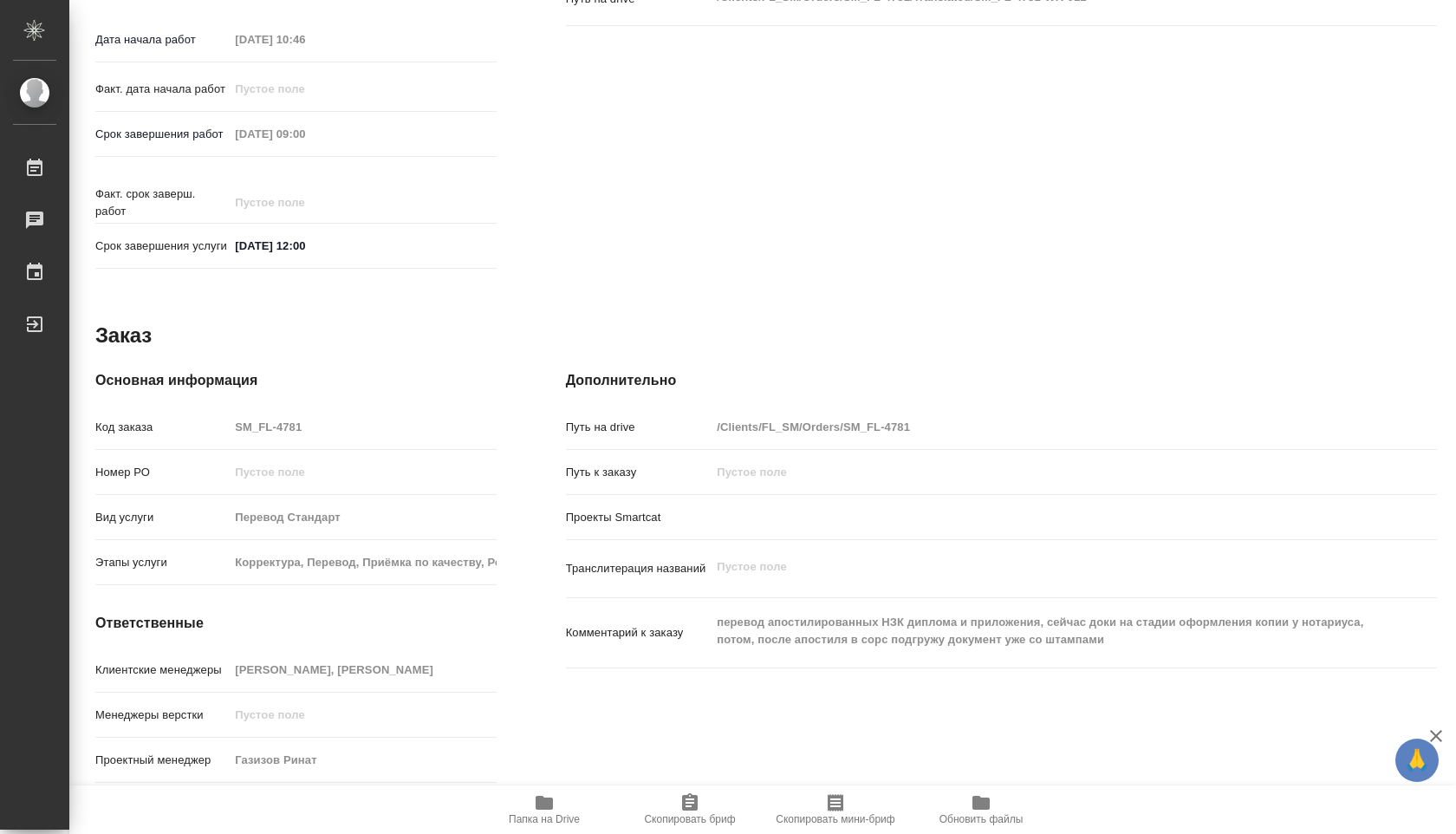
type textarea "x"
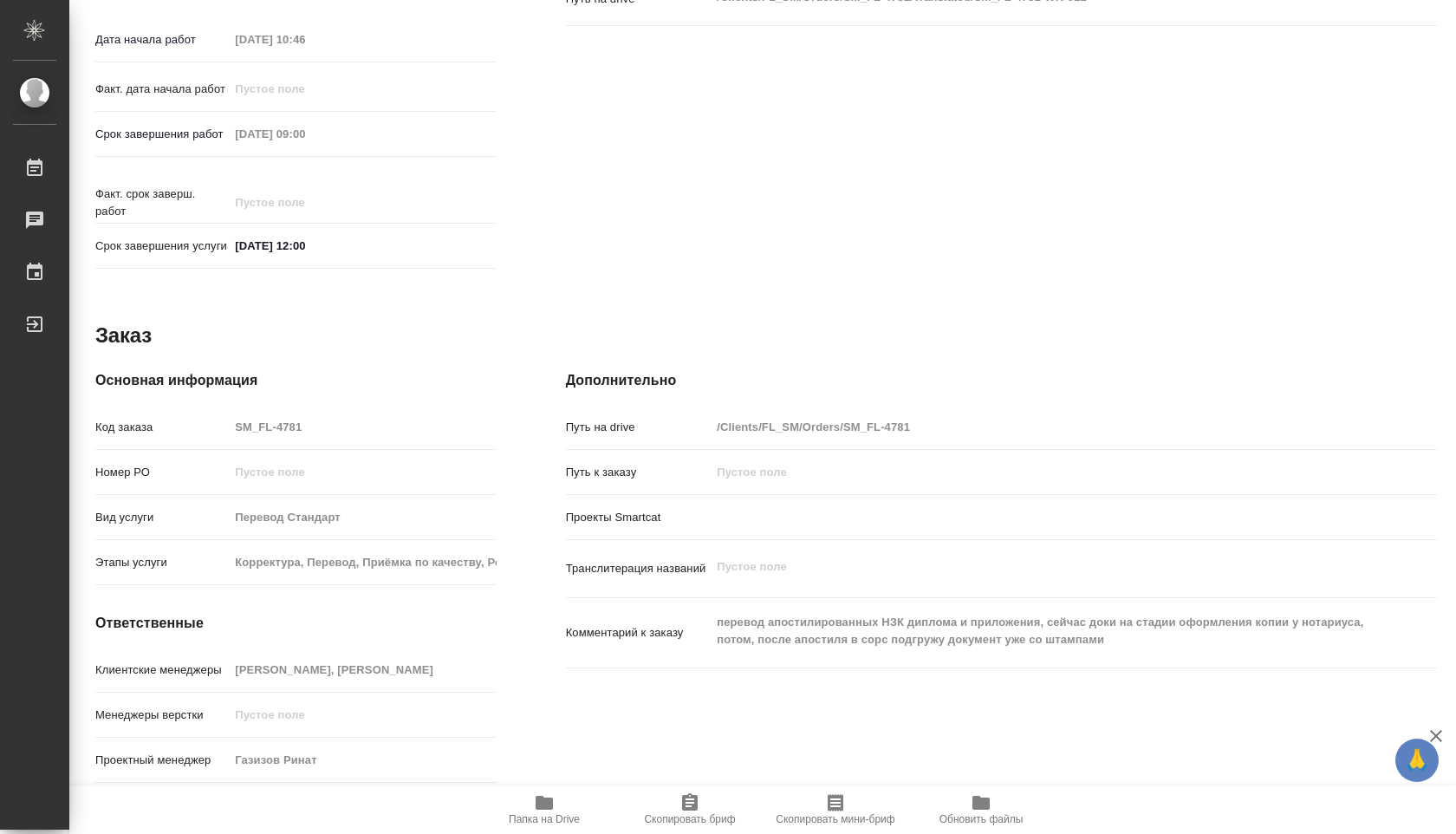
type textarea "x"
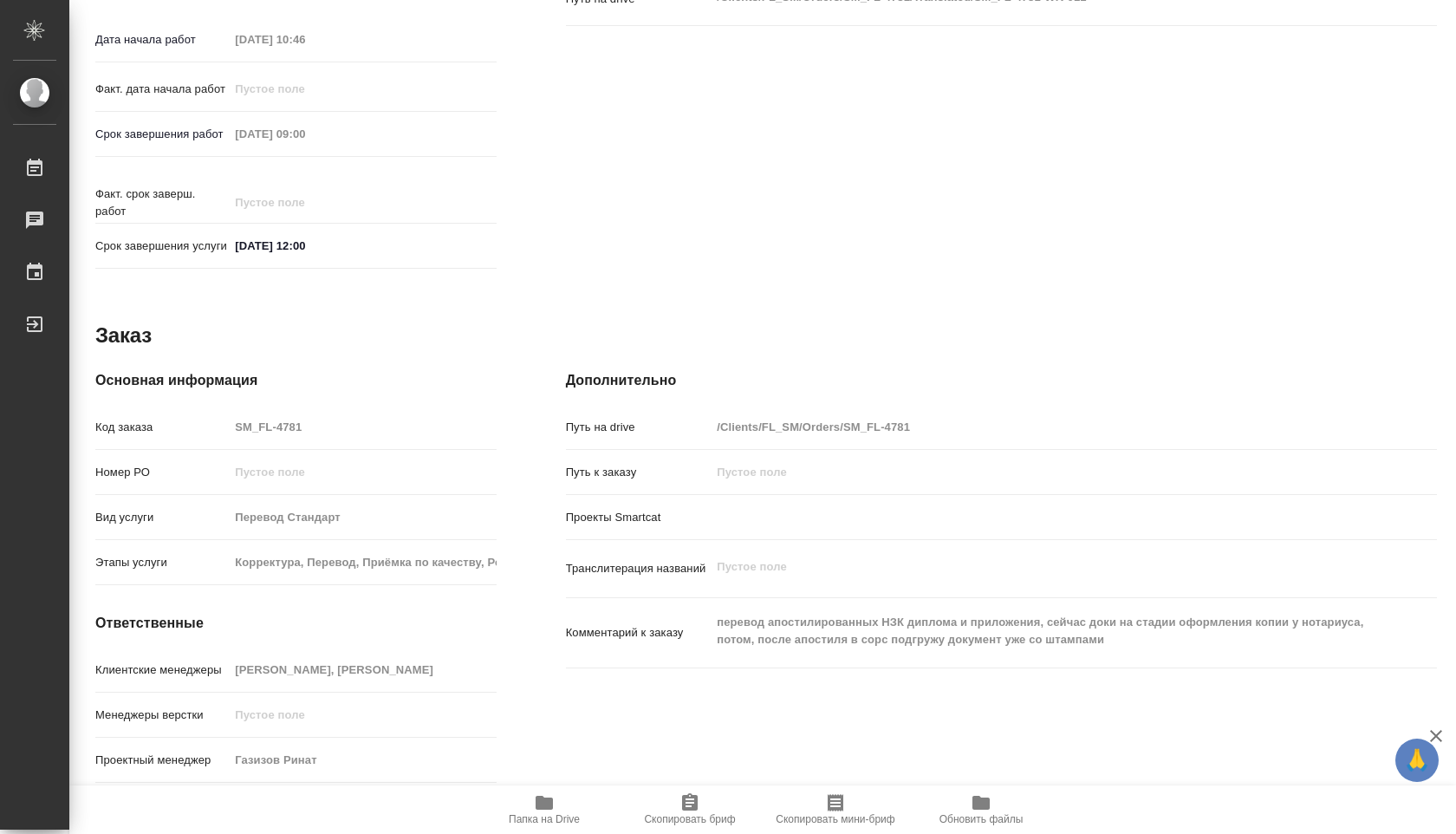
click at [538, 792] on icon "button" at bounding box center [543, 802] width 20 height 20
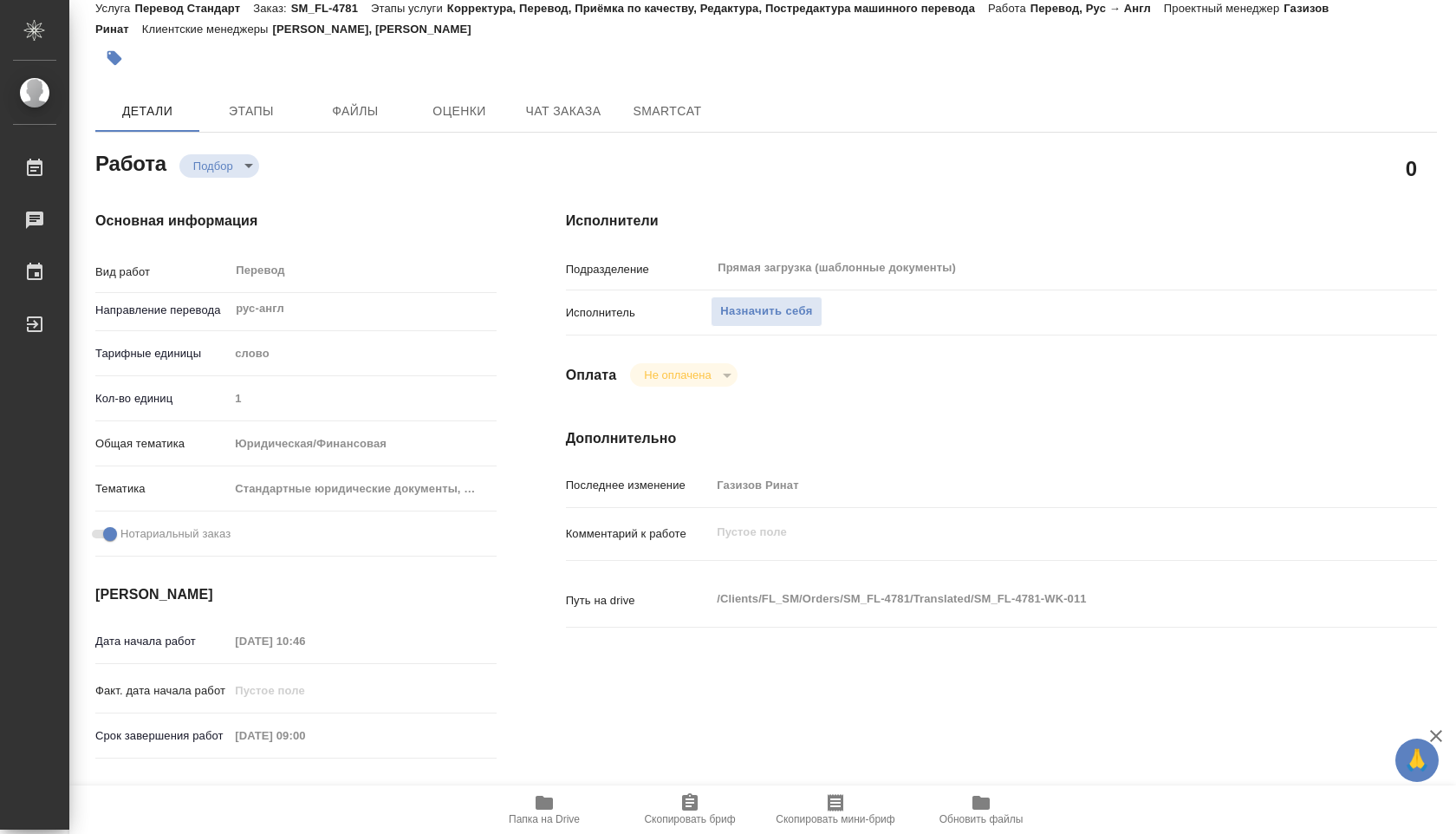
scroll to position [0, 0]
